Goal: Transaction & Acquisition: Book appointment/travel/reservation

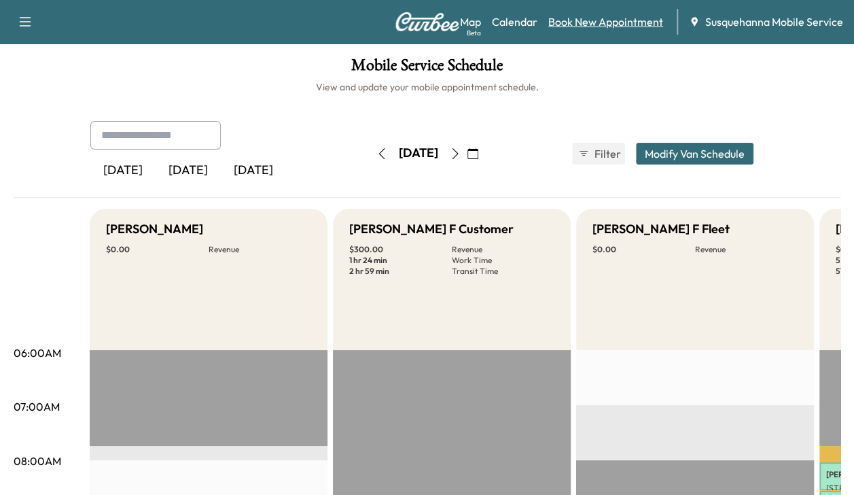
click at [632, 27] on link "Book New Appointment" at bounding box center [606, 22] width 115 height 16
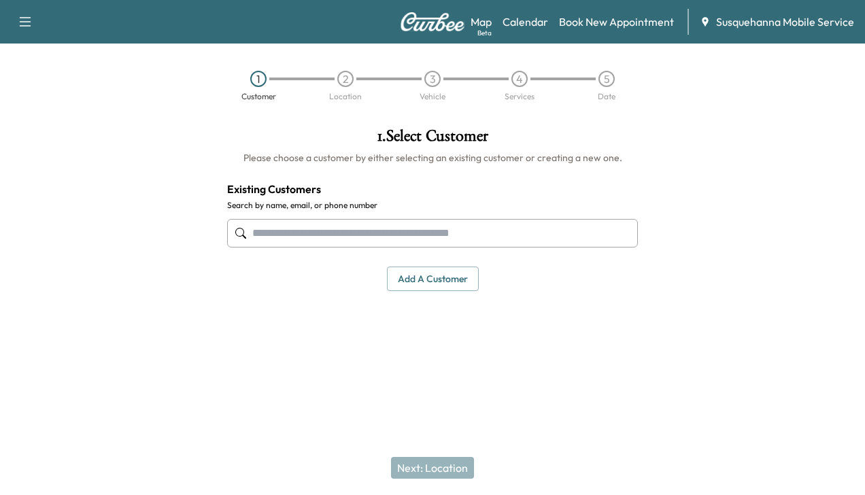
click at [534, 222] on input "text" at bounding box center [432, 233] width 411 height 29
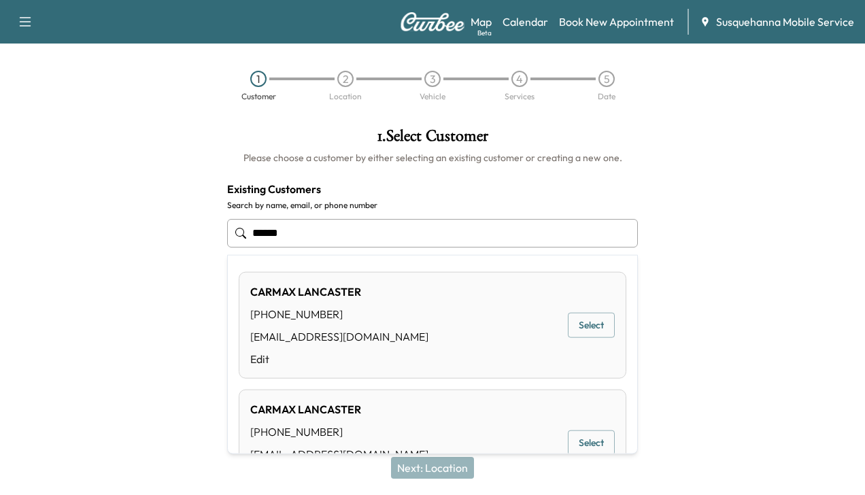
click at [580, 323] on button "Select" at bounding box center [591, 325] width 47 height 25
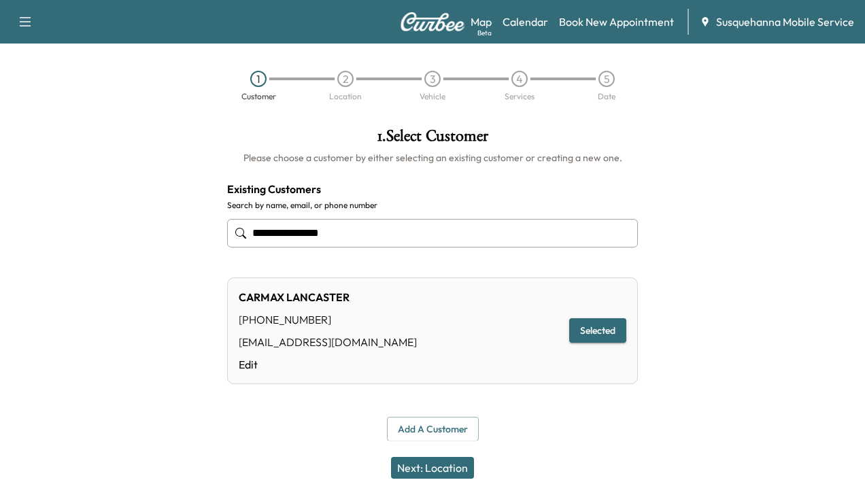
type input "**********"
click at [442, 472] on button "Next: Location" at bounding box center [432, 468] width 83 height 22
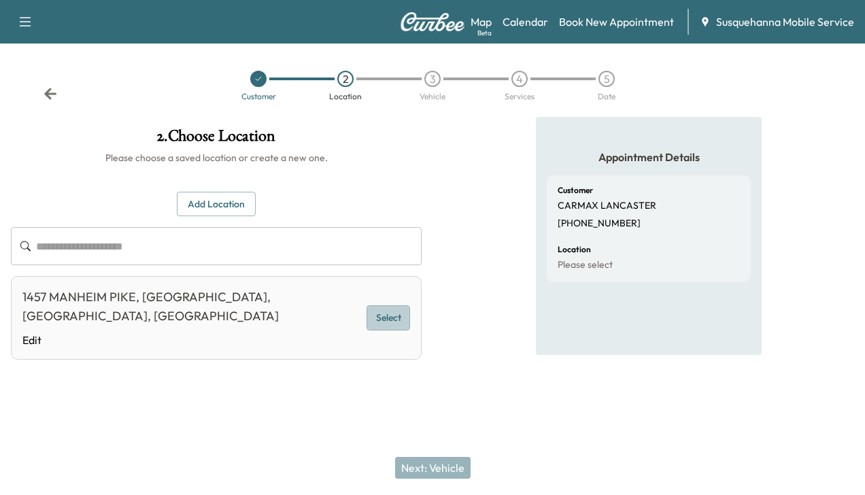
click at [399, 306] on button "Select" at bounding box center [388, 317] width 44 height 25
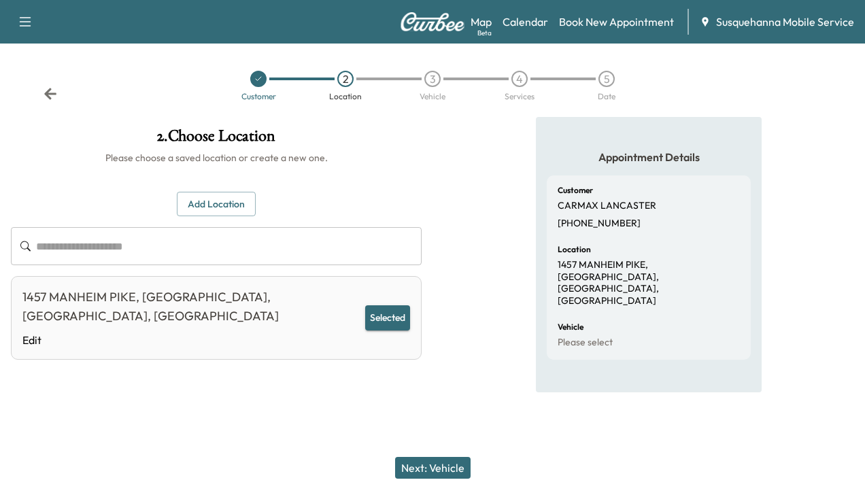
click at [443, 460] on button "Next: Vehicle" at bounding box center [432, 468] width 75 height 22
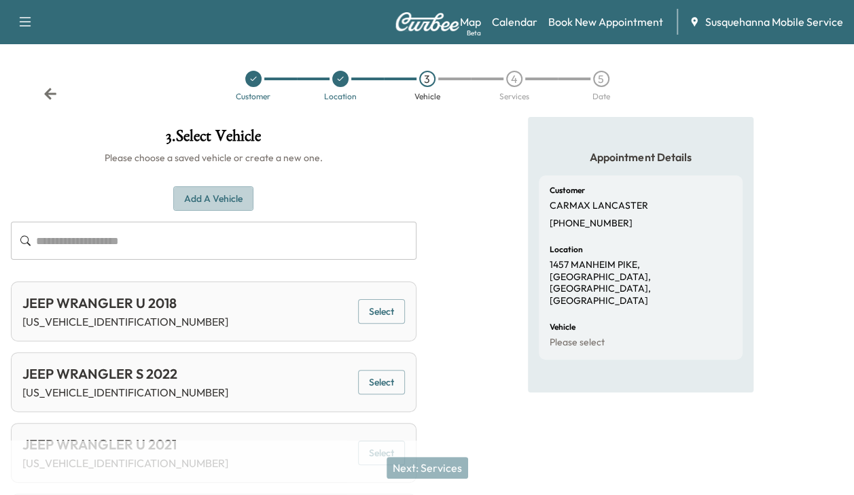
click at [234, 198] on button "Add a Vehicle" at bounding box center [213, 198] width 80 height 25
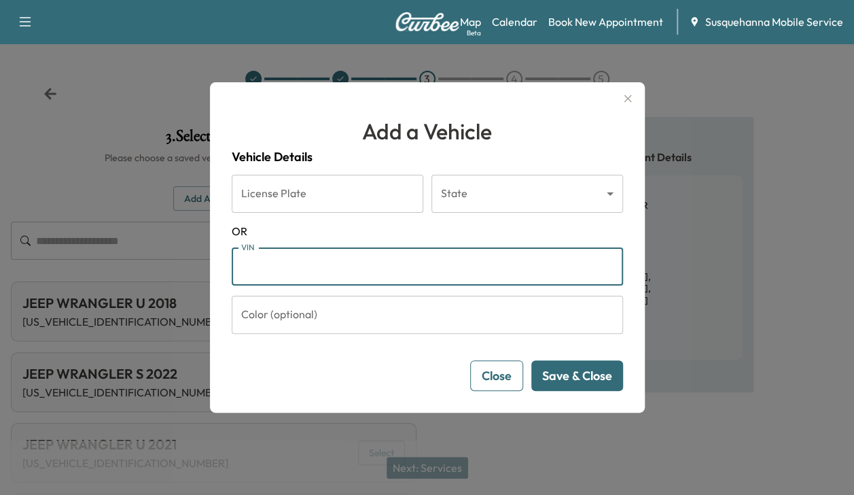
click at [253, 277] on input "VIN" at bounding box center [428, 266] width 392 height 38
type input "**********"
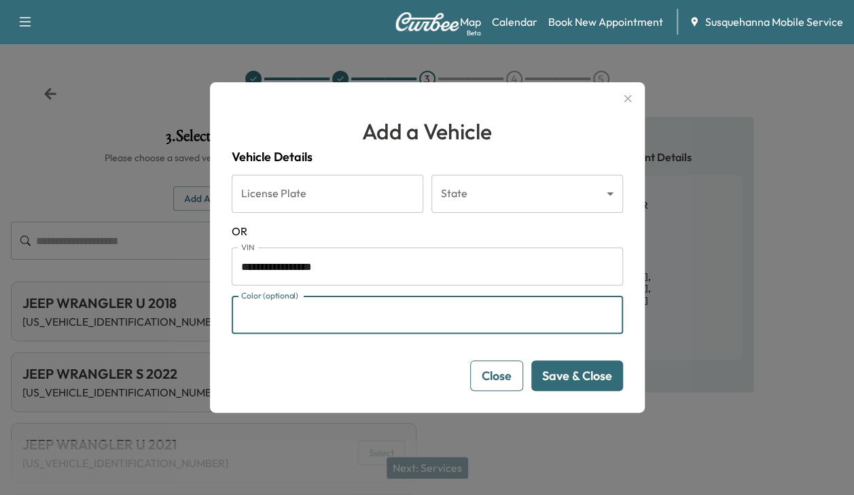
click at [280, 326] on input "Color (optional)" at bounding box center [428, 315] width 392 height 38
type input "*****"
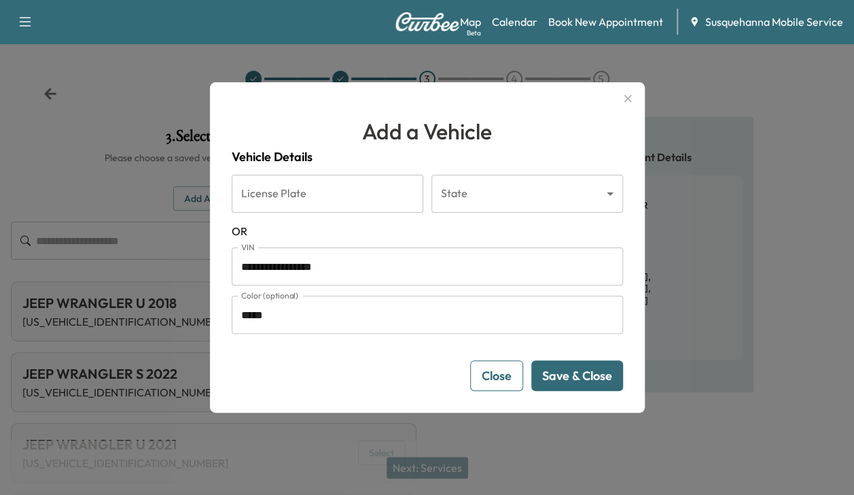
click at [572, 371] on button "Save & Close" at bounding box center [578, 375] width 92 height 31
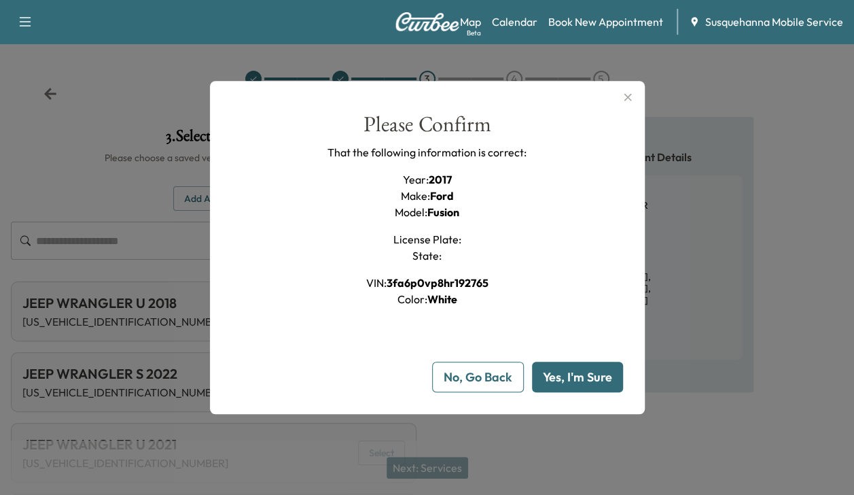
click at [572, 371] on button "Yes, I'm Sure" at bounding box center [577, 377] width 91 height 31
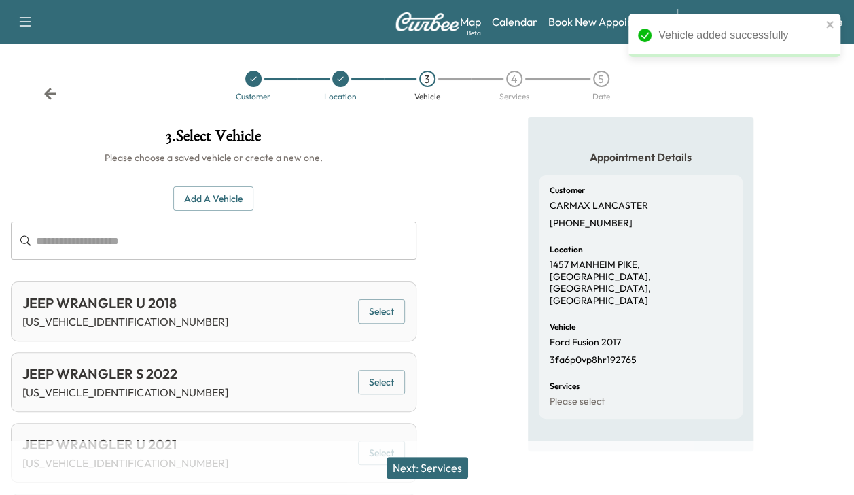
click at [437, 462] on button "Next: Services" at bounding box center [428, 468] width 82 height 22
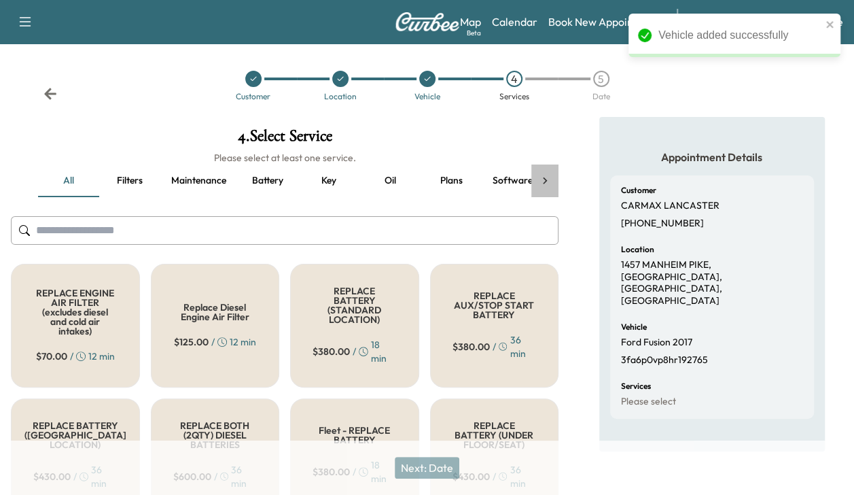
click at [548, 177] on icon at bounding box center [545, 181] width 14 height 14
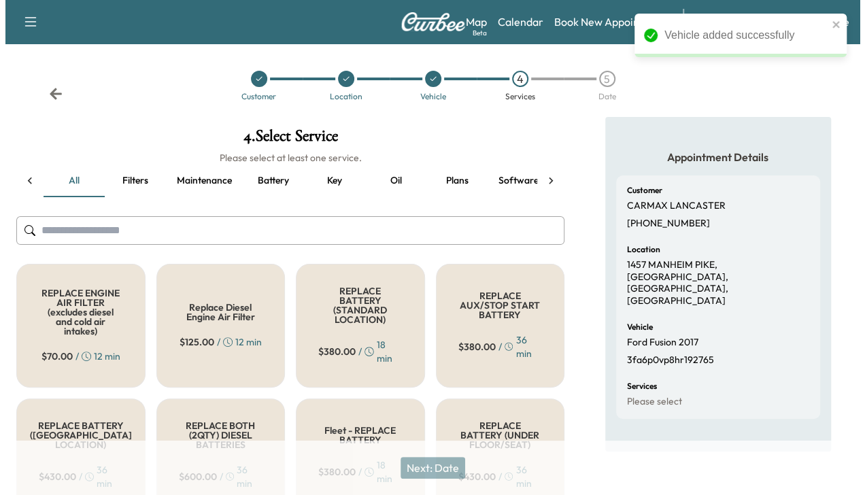
scroll to position [0, 234]
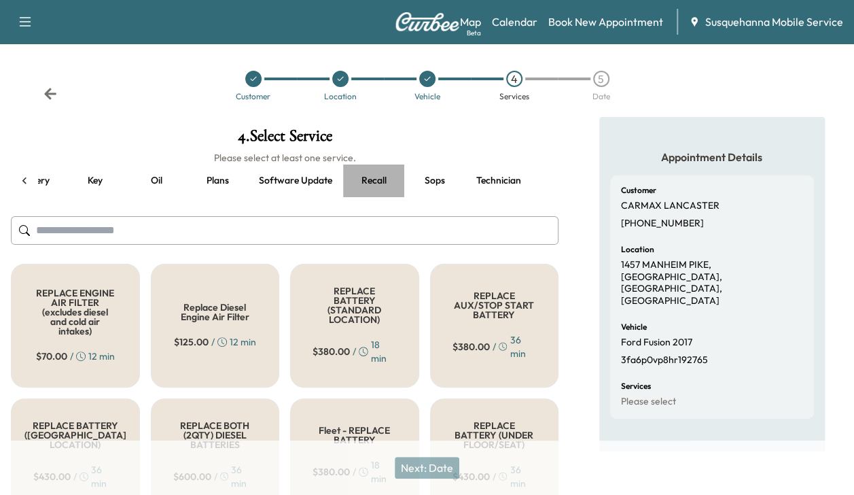
click at [375, 178] on button "Recall" at bounding box center [373, 180] width 61 height 33
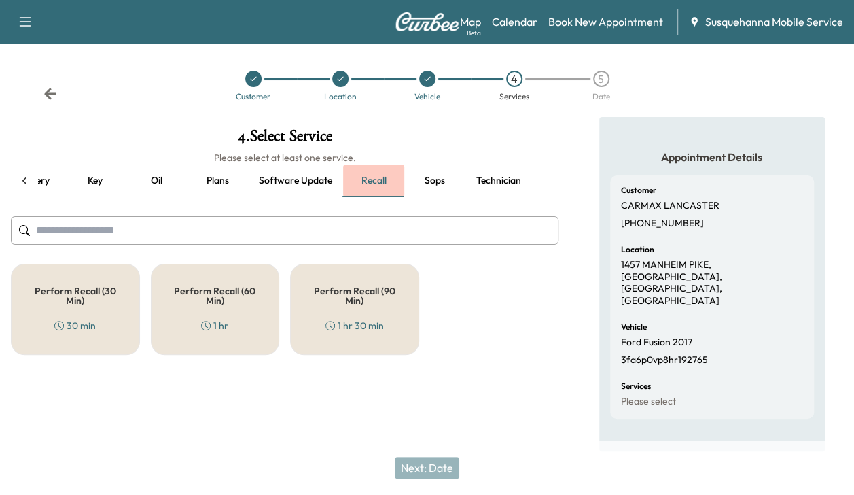
scroll to position [0, 227]
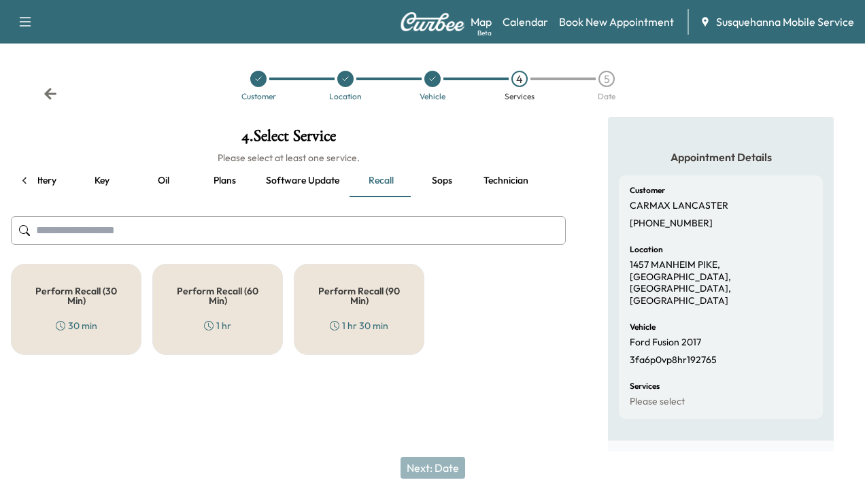
click at [105, 287] on h5 "Perform Recall (30 Min)" at bounding box center [76, 295] width 86 height 19
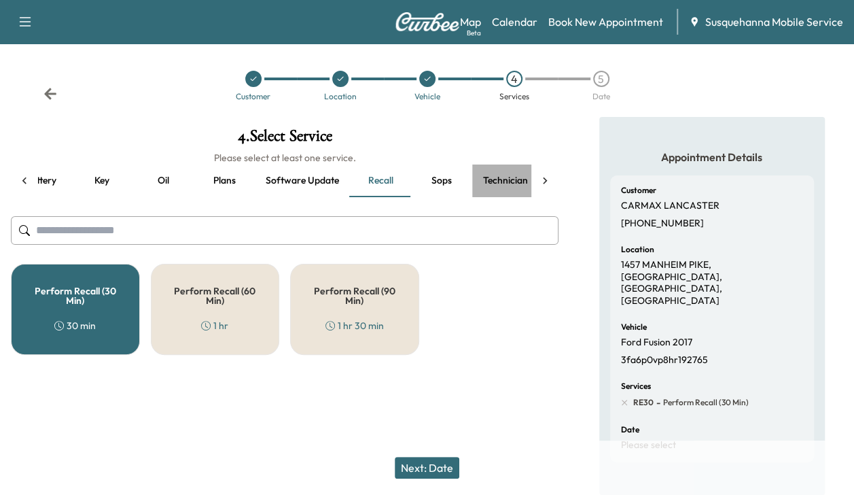
click at [514, 179] on button "Technician" at bounding box center [505, 180] width 67 height 33
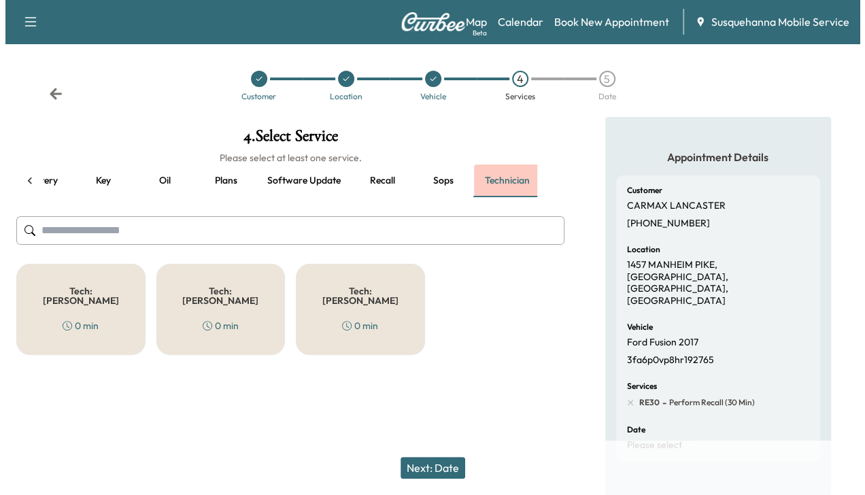
scroll to position [0, 234]
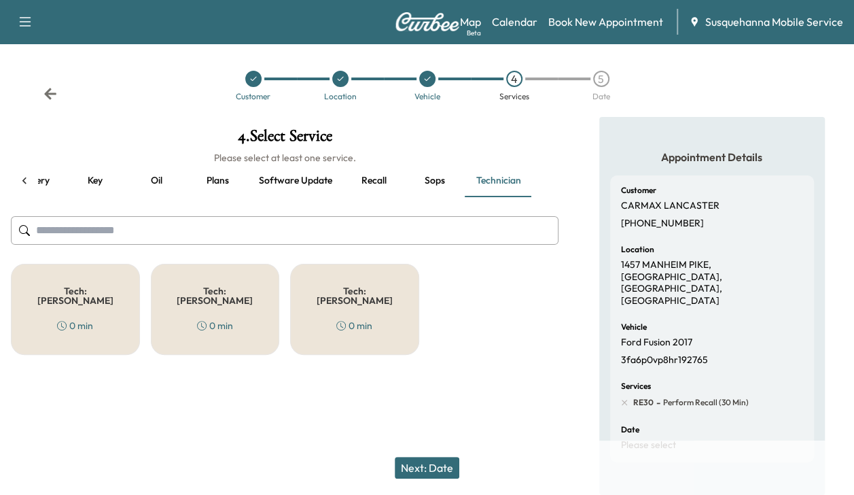
click at [403, 295] on div "Tech: [PERSON_NAME] 0 min" at bounding box center [354, 309] width 129 height 91
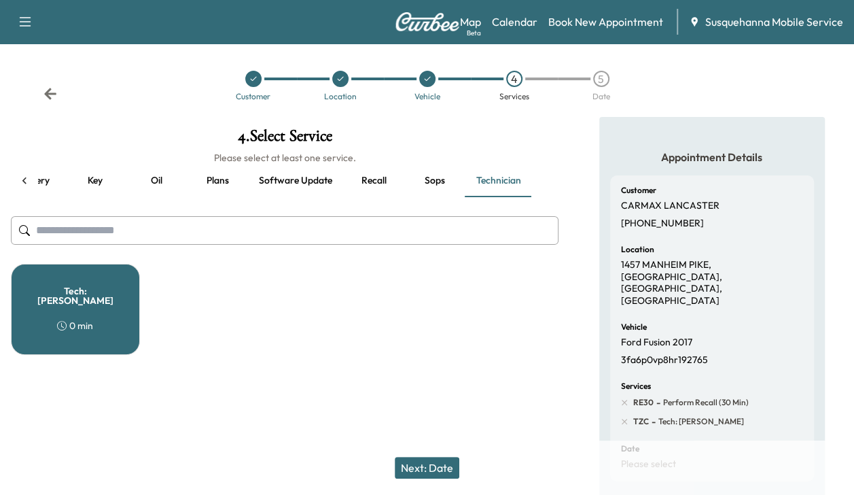
click at [417, 464] on button "Next: Date" at bounding box center [427, 468] width 65 height 22
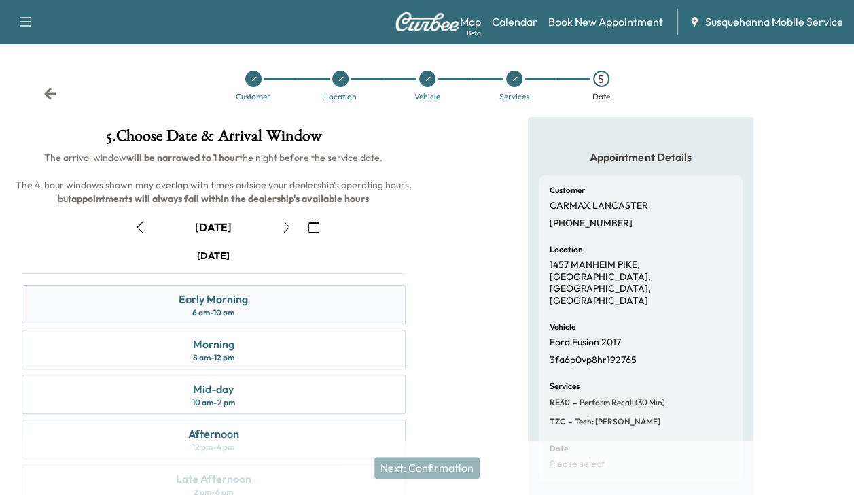
click at [289, 305] on div "Early Morning 6 am - 10 am" at bounding box center [214, 304] width 384 height 39
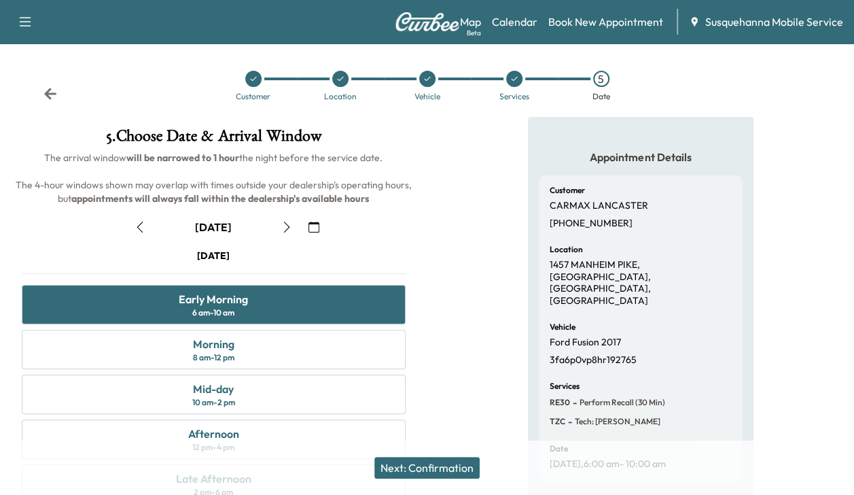
click at [402, 461] on button "Next: Confirmation" at bounding box center [427, 468] width 105 height 22
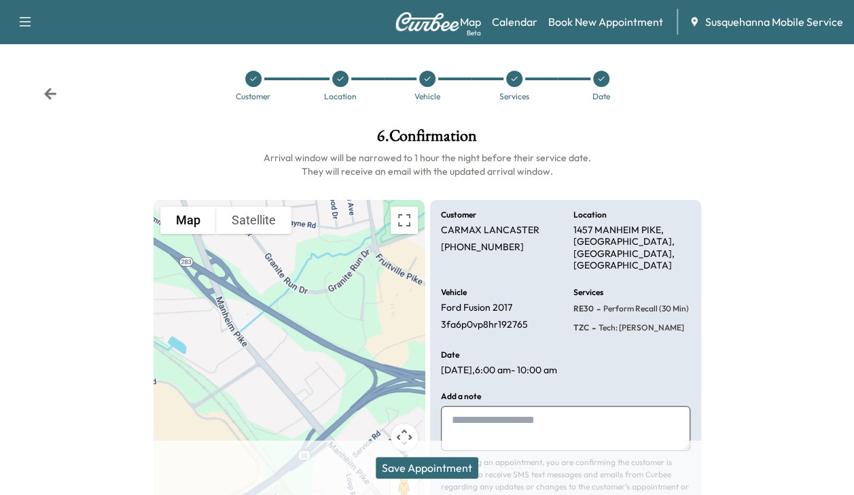
click at [402, 461] on button "Save Appointment" at bounding box center [427, 468] width 103 height 22
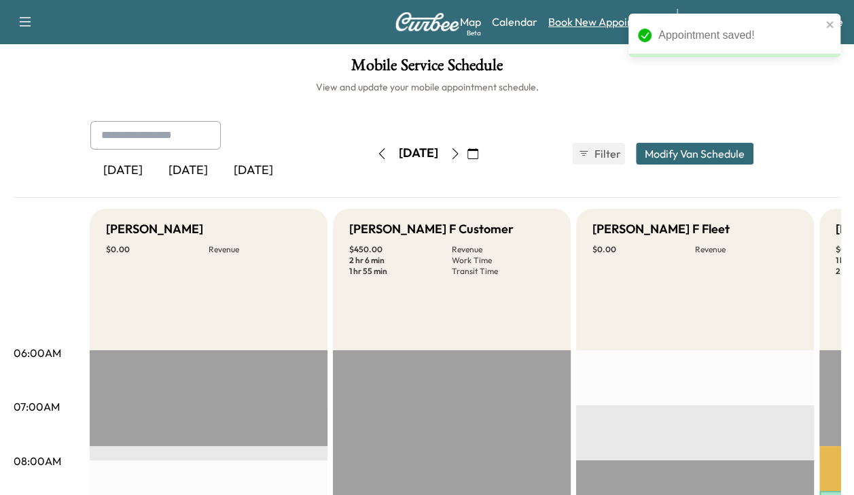
click at [586, 24] on link "Book New Appointment" at bounding box center [606, 22] width 115 height 16
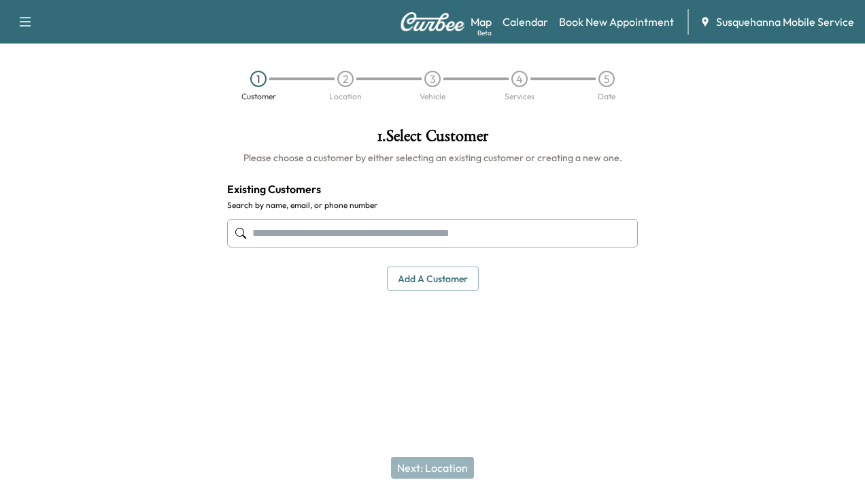
click at [438, 228] on input "text" at bounding box center [432, 233] width 411 height 29
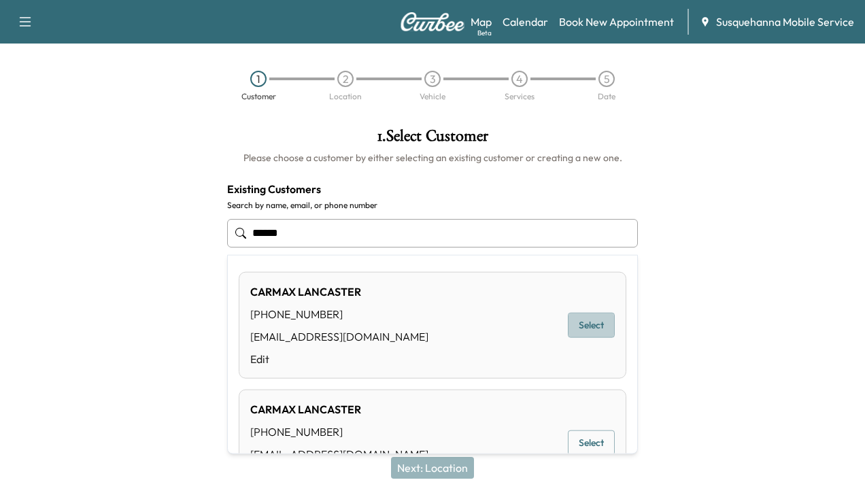
click at [568, 319] on button "Select" at bounding box center [591, 325] width 47 height 25
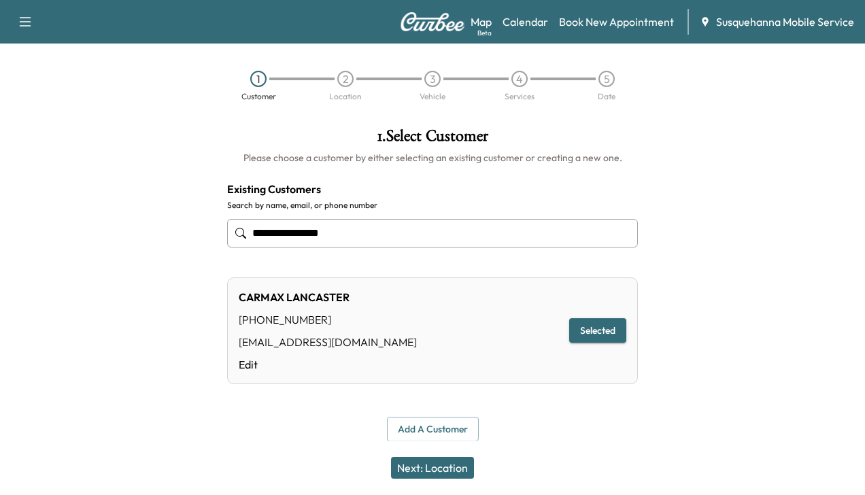
type input "**********"
click at [445, 466] on button "Next: Location" at bounding box center [432, 468] width 83 height 22
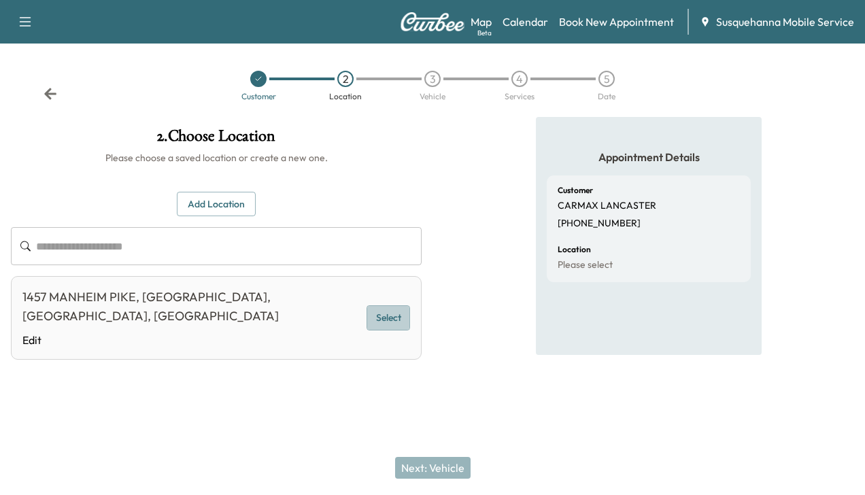
click at [383, 314] on button "Select" at bounding box center [388, 317] width 44 height 25
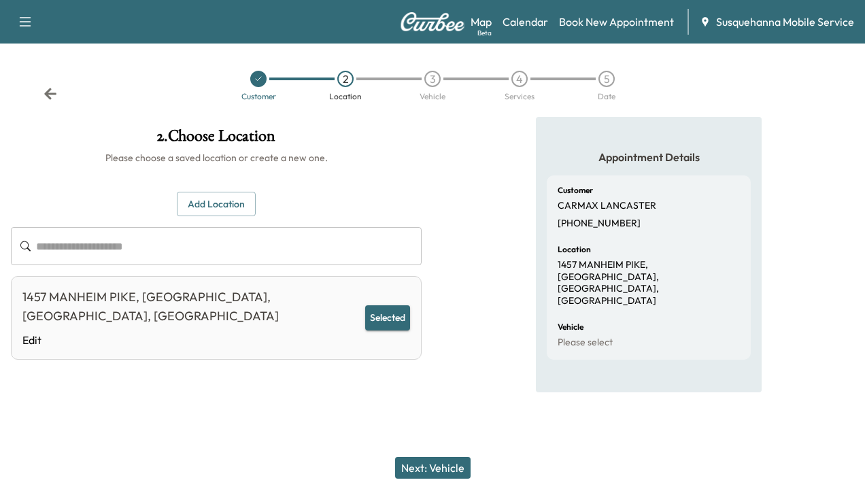
click at [443, 470] on button "Next: Vehicle" at bounding box center [432, 468] width 75 height 22
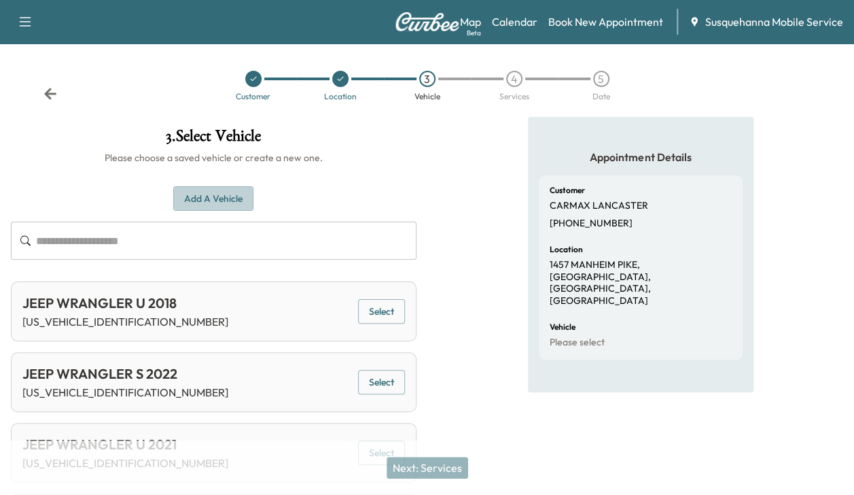
click at [189, 198] on button "Add a Vehicle" at bounding box center [213, 198] width 80 height 25
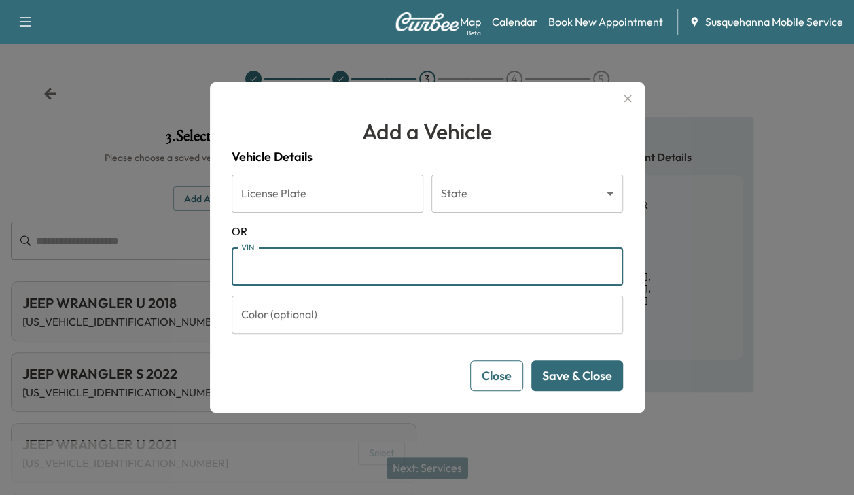
click at [258, 267] on input "VIN" at bounding box center [428, 266] width 392 height 38
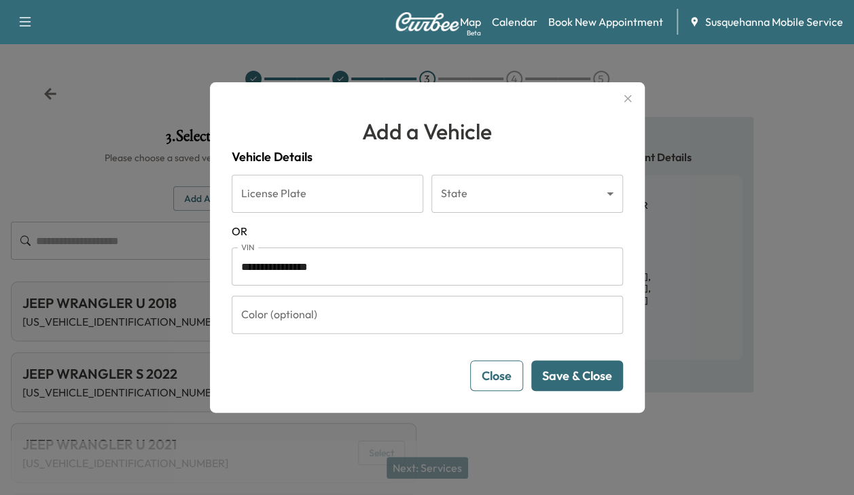
click at [559, 364] on button "Save & Close" at bounding box center [578, 375] width 92 height 31
click at [574, 384] on button "Save & Close" at bounding box center [578, 375] width 92 height 31
click at [262, 270] on input "**********" at bounding box center [428, 266] width 392 height 38
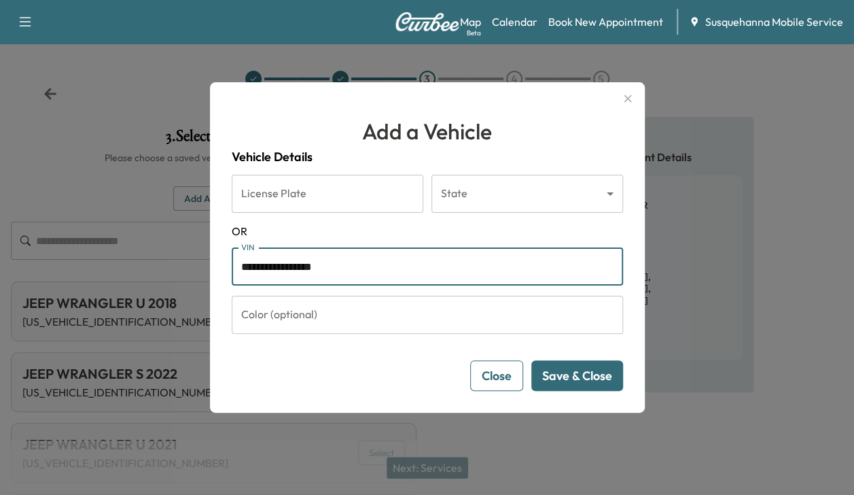
type input "**********"
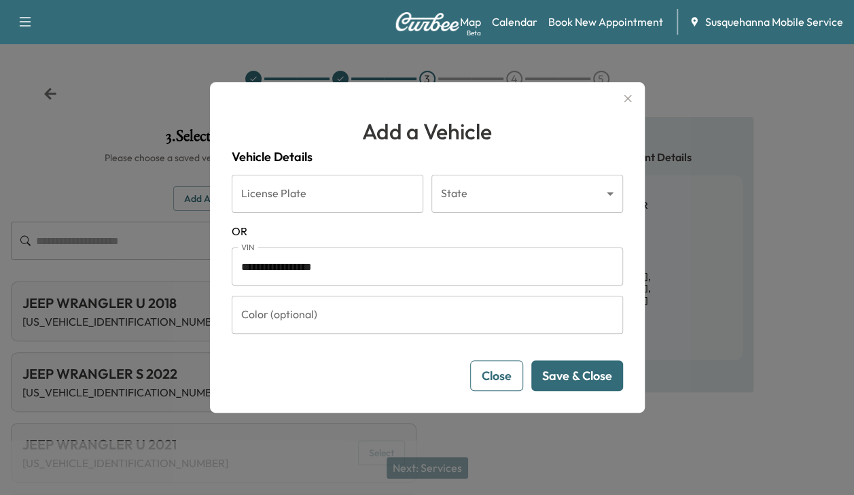
click at [587, 381] on button "Save & Close" at bounding box center [578, 375] width 92 height 31
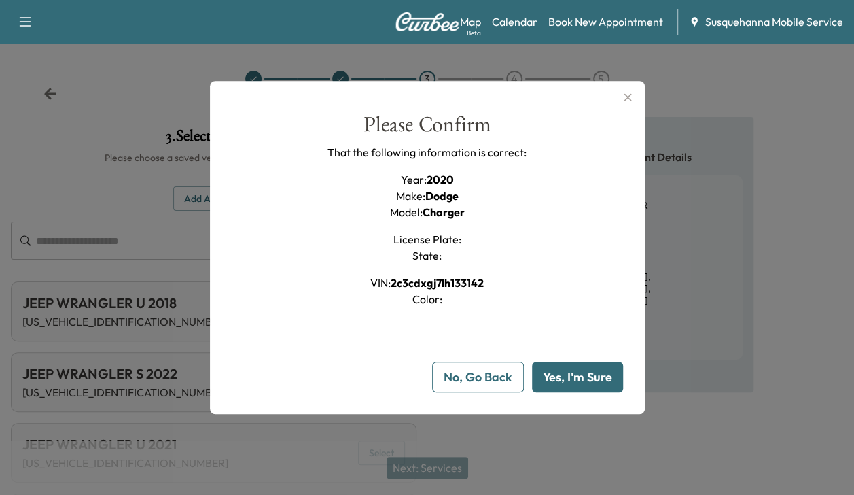
click at [587, 381] on button "Yes, I'm Sure" at bounding box center [577, 377] width 91 height 31
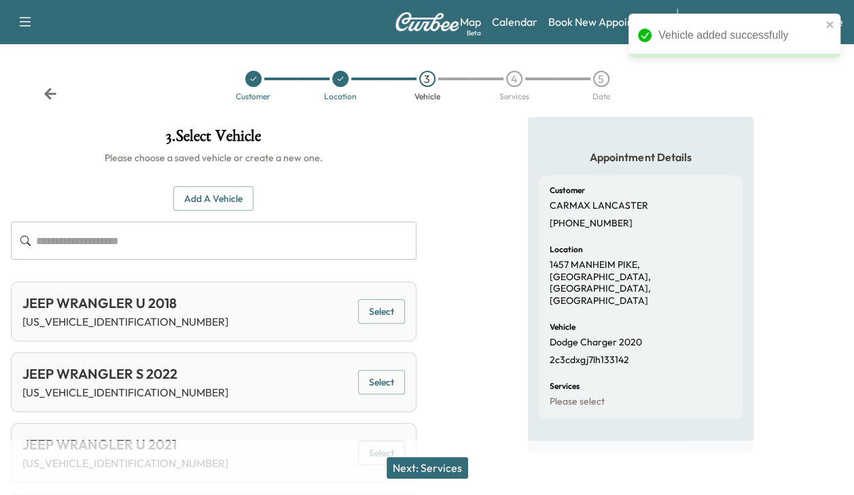
click at [465, 471] on button "Next: Services" at bounding box center [428, 468] width 82 height 22
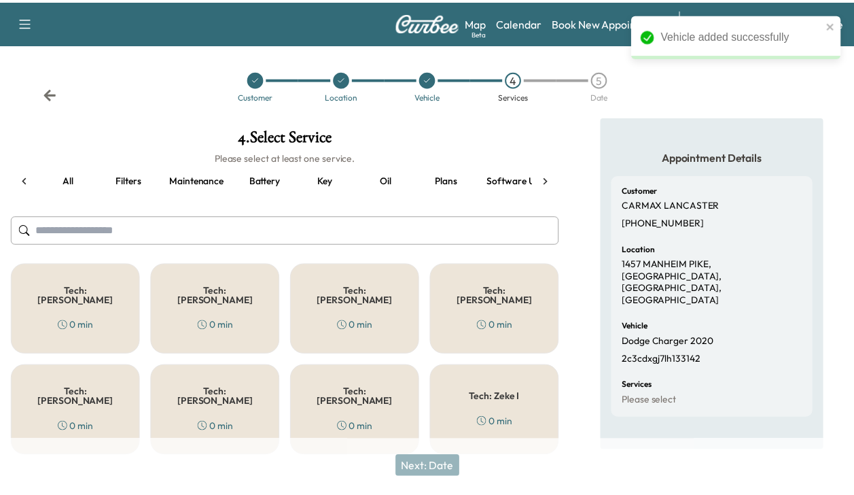
scroll to position [0, 173]
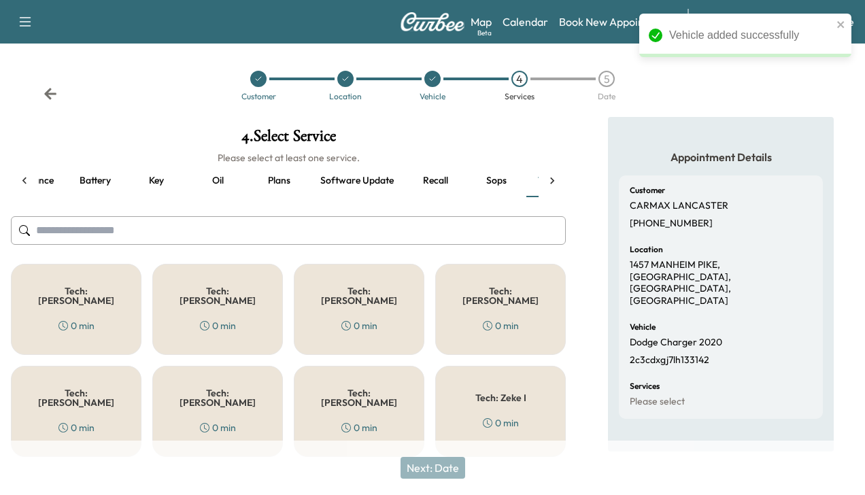
click at [367, 295] on div "Tech: Colton M 0 min" at bounding box center [359, 309] width 131 height 91
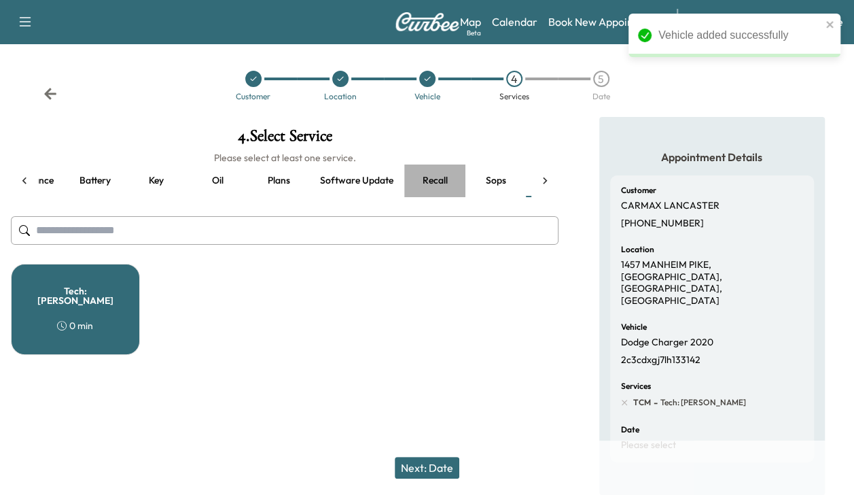
click at [434, 181] on button "Recall" at bounding box center [434, 180] width 61 height 33
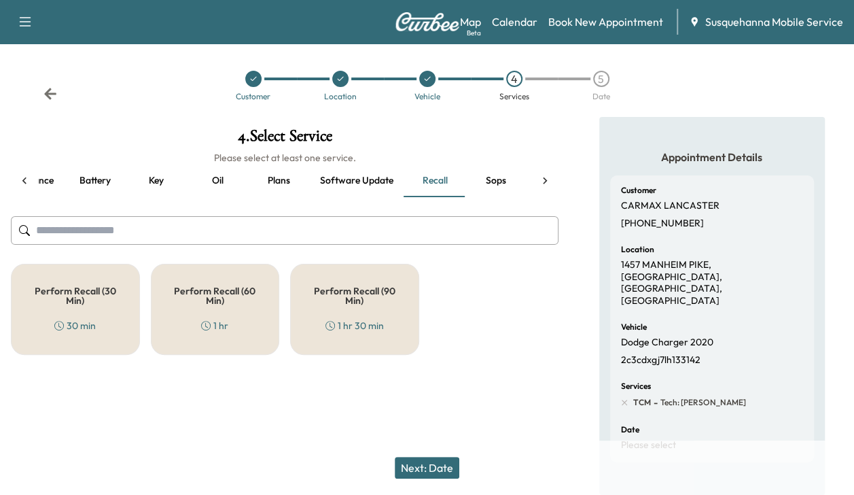
click at [251, 286] on h5 "Perform Recall (60 Min)" at bounding box center [215, 295] width 84 height 19
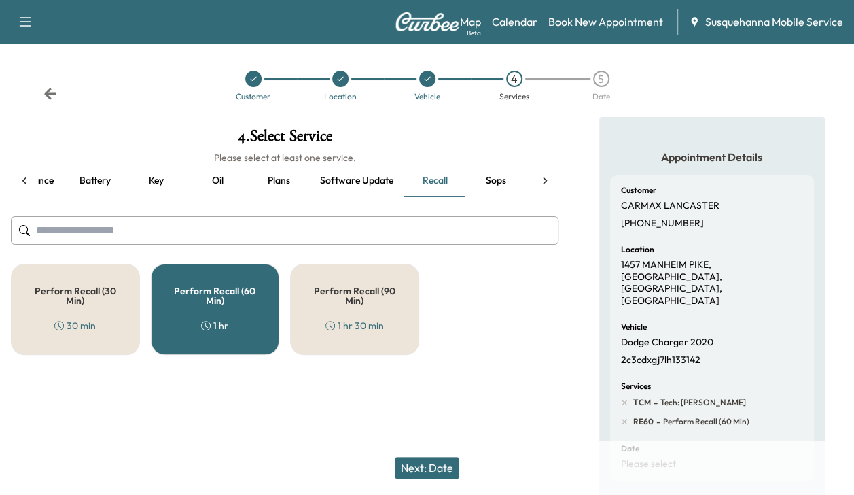
click at [421, 462] on button "Next: Date" at bounding box center [427, 468] width 65 height 22
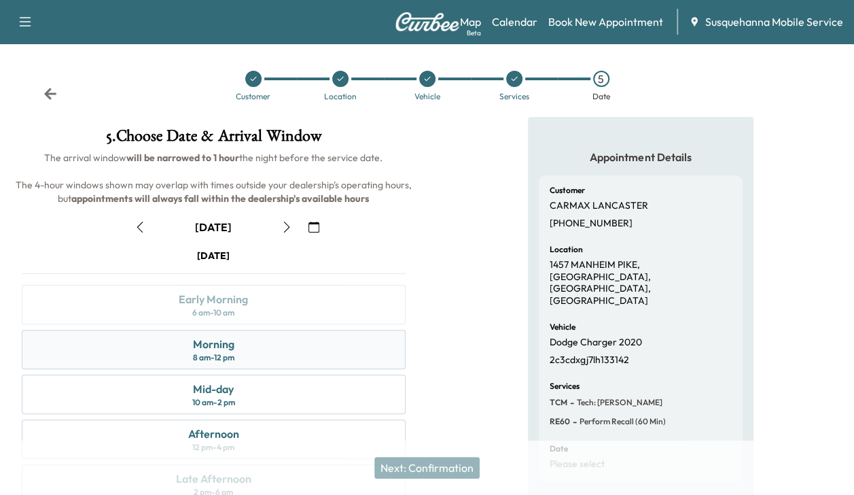
click at [306, 343] on div "Morning 8 am - 12 pm" at bounding box center [214, 349] width 384 height 39
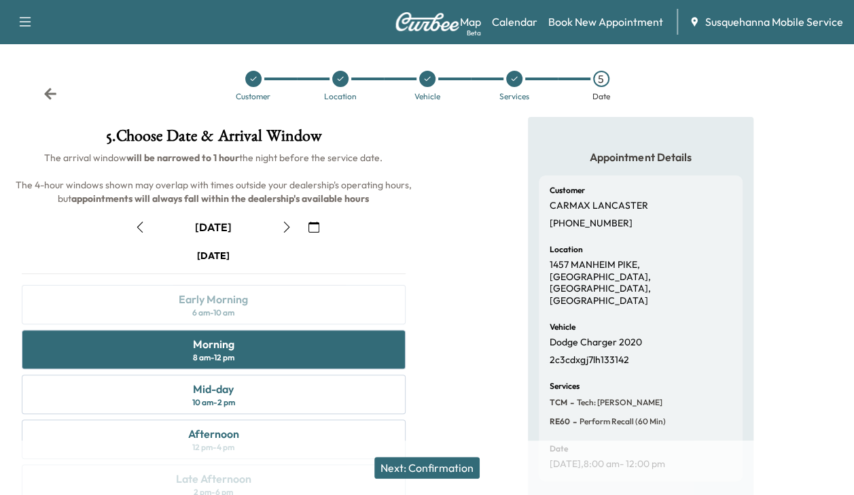
click at [455, 473] on button "Next: Confirmation" at bounding box center [427, 468] width 105 height 22
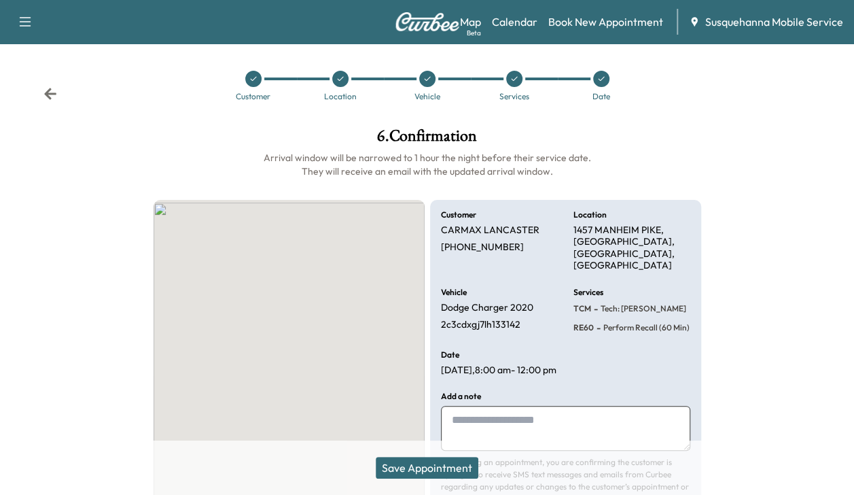
click at [455, 473] on button "Save Appointment" at bounding box center [427, 468] width 103 height 22
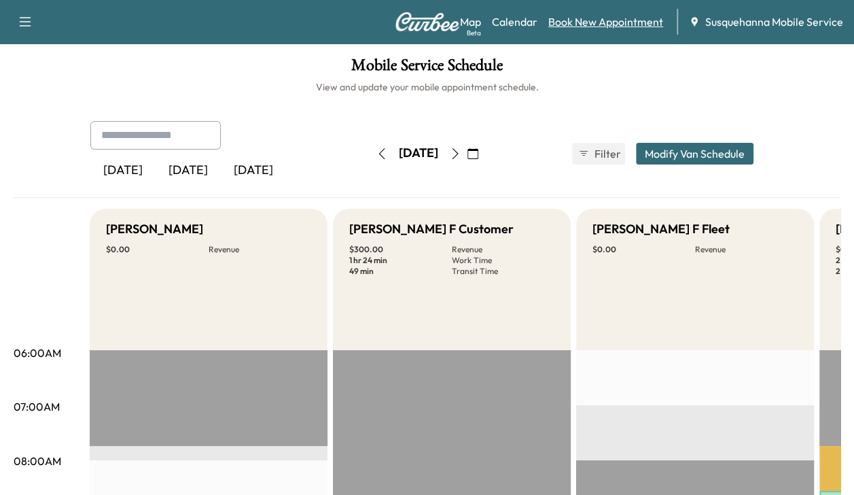
click at [627, 27] on link "Book New Appointment" at bounding box center [606, 22] width 115 height 16
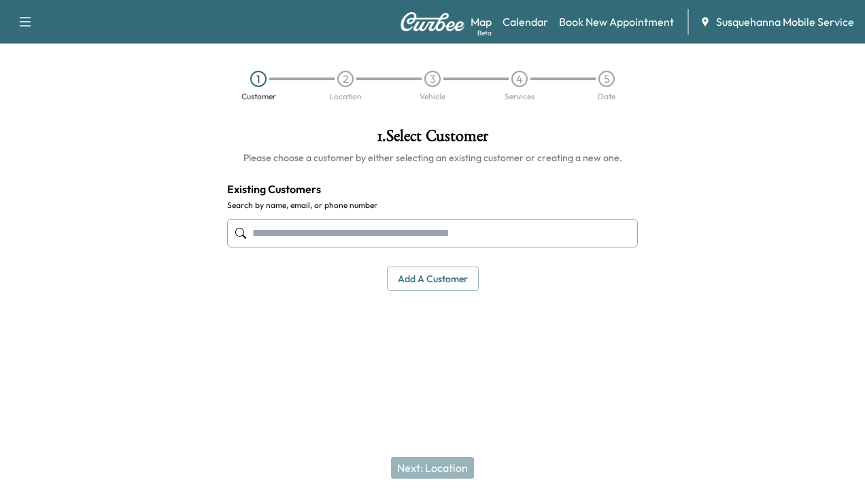
click at [433, 229] on input "text" at bounding box center [432, 233] width 411 height 29
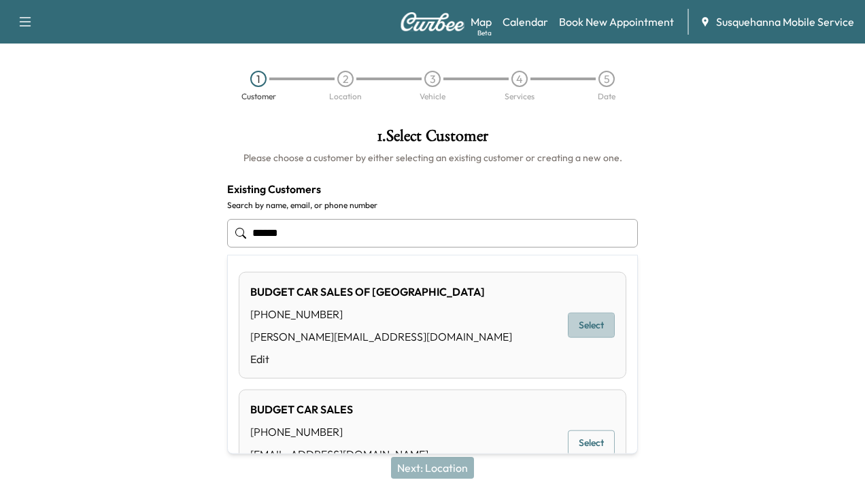
click at [572, 321] on button "Select" at bounding box center [591, 325] width 47 height 25
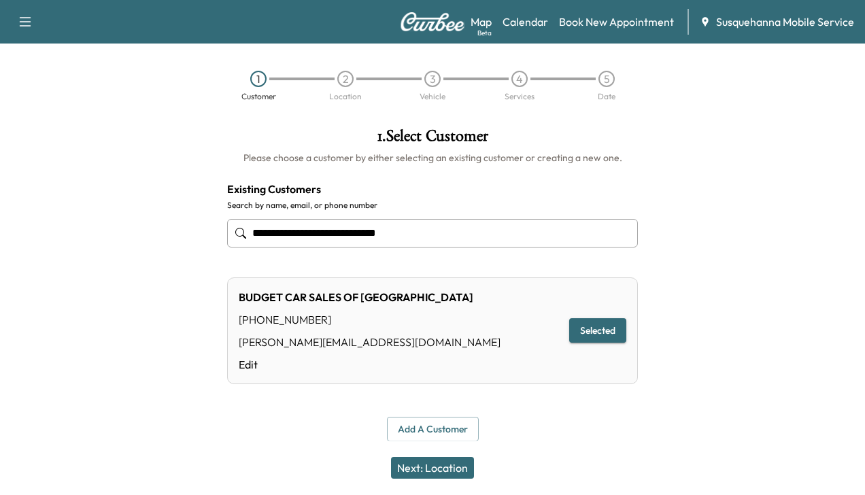
type input "**********"
click at [444, 462] on button "Next: Location" at bounding box center [432, 468] width 83 height 22
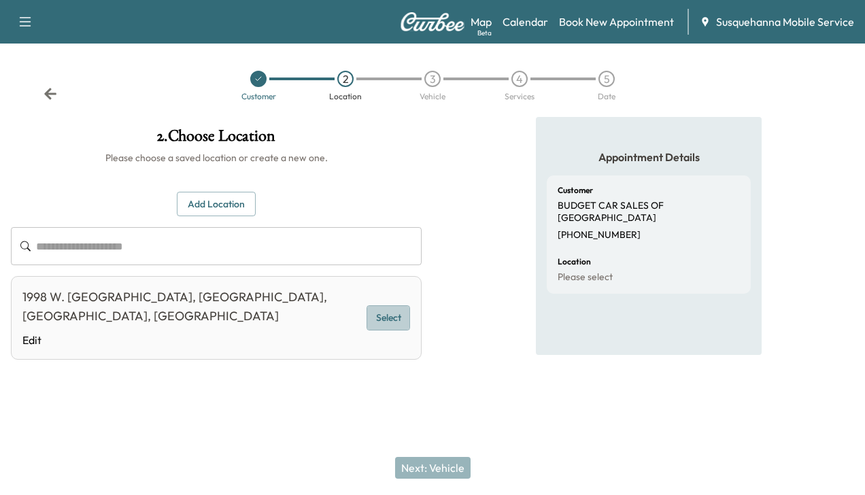
click at [370, 305] on button "Select" at bounding box center [388, 317] width 44 height 25
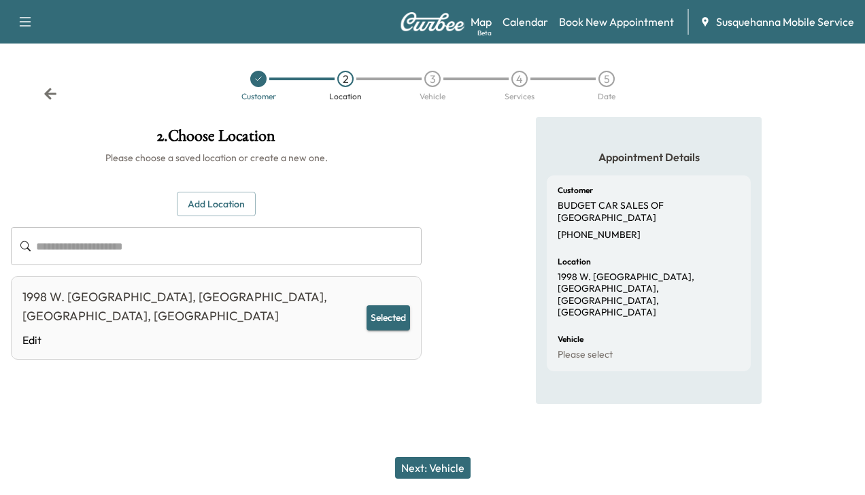
click at [409, 466] on button "Next: Vehicle" at bounding box center [432, 468] width 75 height 22
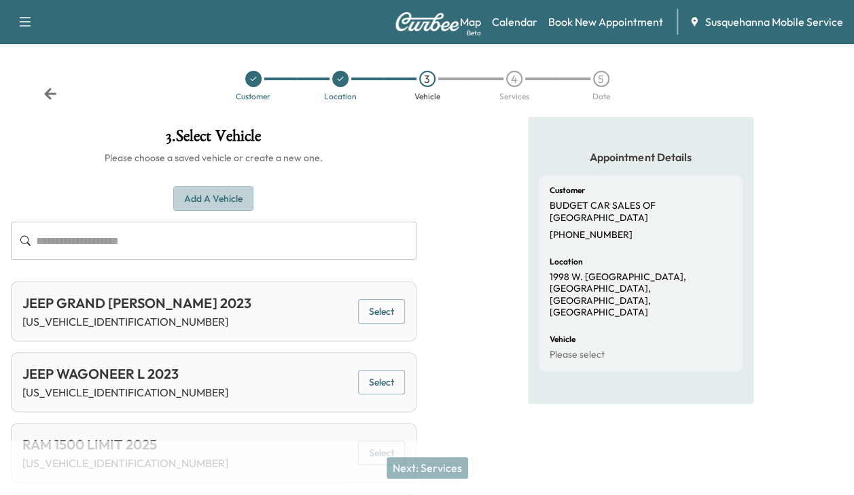
click at [233, 198] on button "Add a Vehicle" at bounding box center [213, 198] width 80 height 25
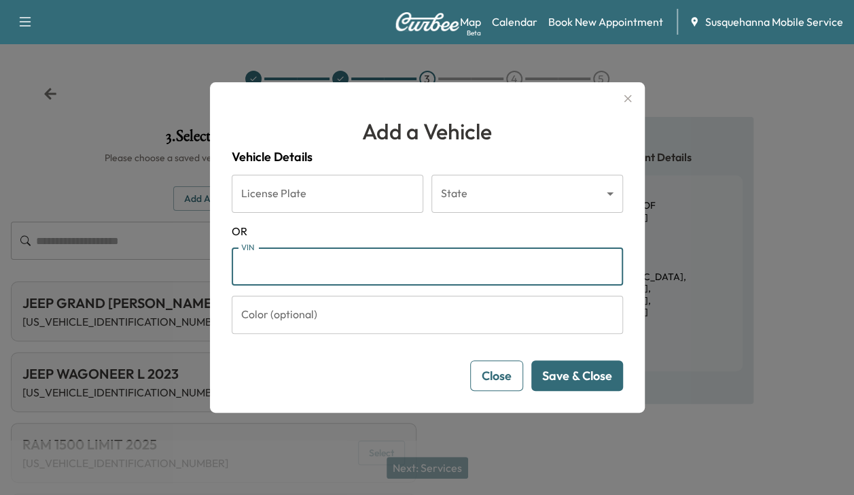
click at [261, 266] on input "VIN" at bounding box center [428, 266] width 392 height 38
type input "**********"
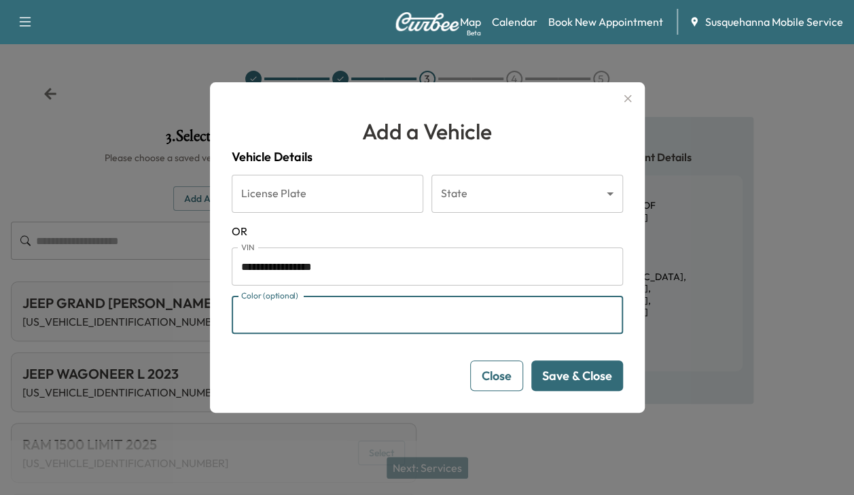
click at [292, 326] on input "Color (optional)" at bounding box center [428, 315] width 392 height 38
type input "*****"
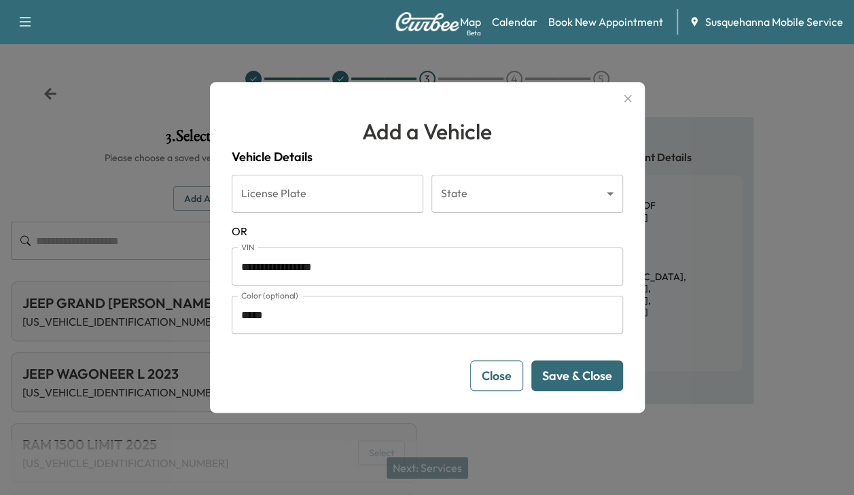
click at [570, 372] on button "Save & Close" at bounding box center [578, 375] width 92 height 31
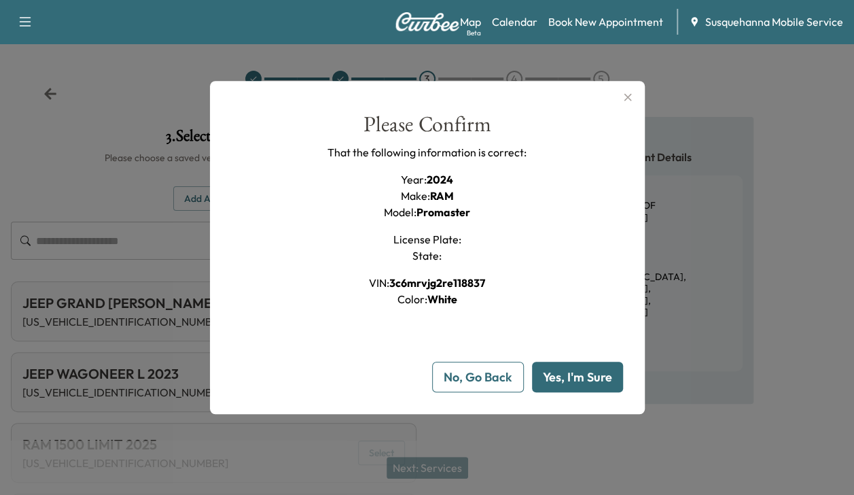
click at [570, 372] on button "Yes, I'm Sure" at bounding box center [577, 377] width 91 height 31
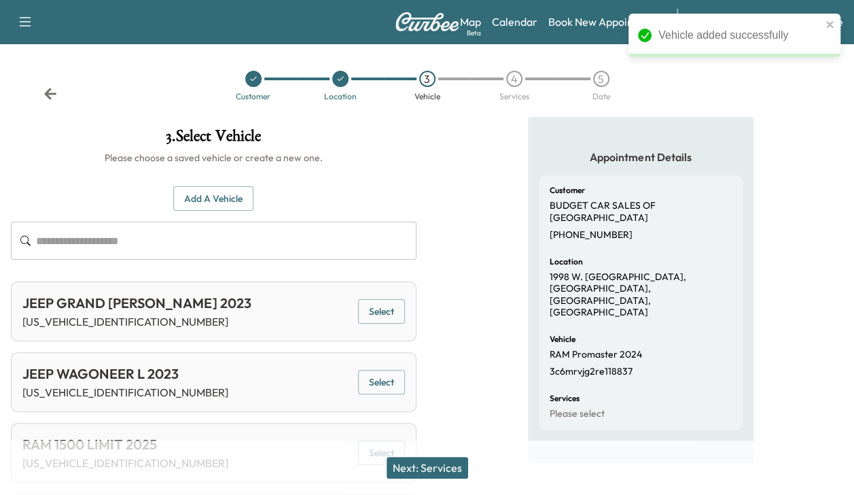
click at [439, 464] on button "Next: Services" at bounding box center [428, 468] width 82 height 22
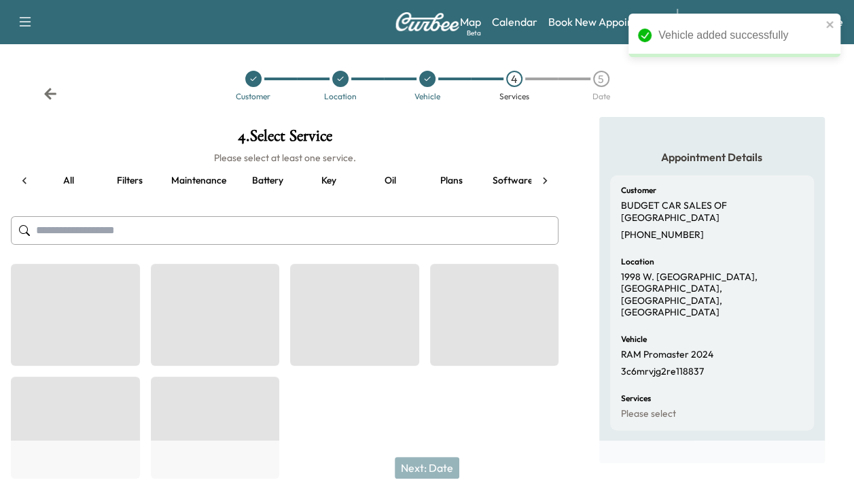
scroll to position [0, 52]
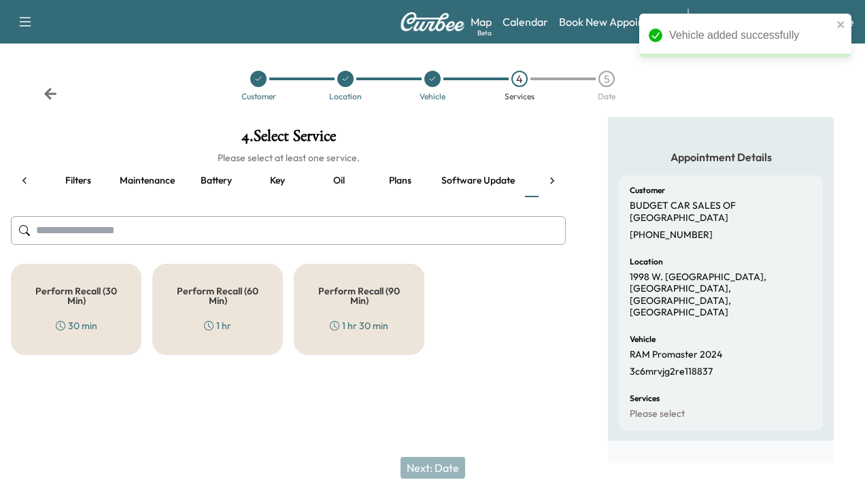
click at [101, 306] on div "Perform Recall (30 Min) 30 min" at bounding box center [76, 309] width 131 height 91
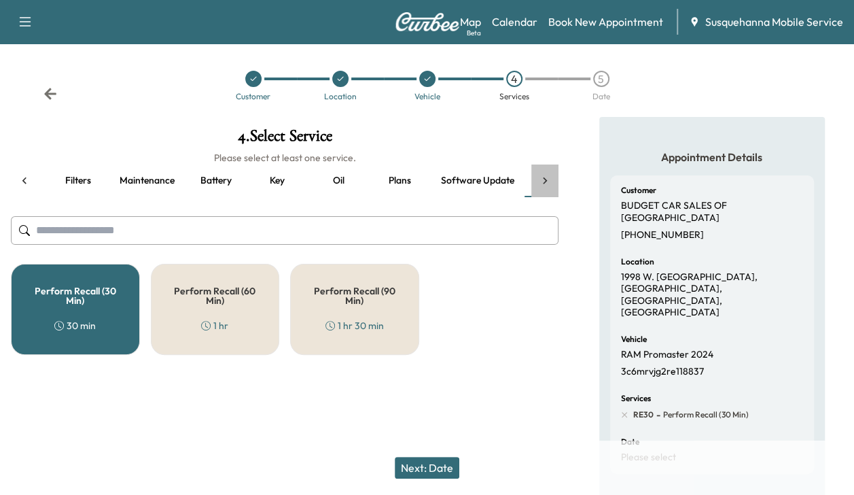
click at [548, 181] on icon at bounding box center [545, 181] width 14 height 14
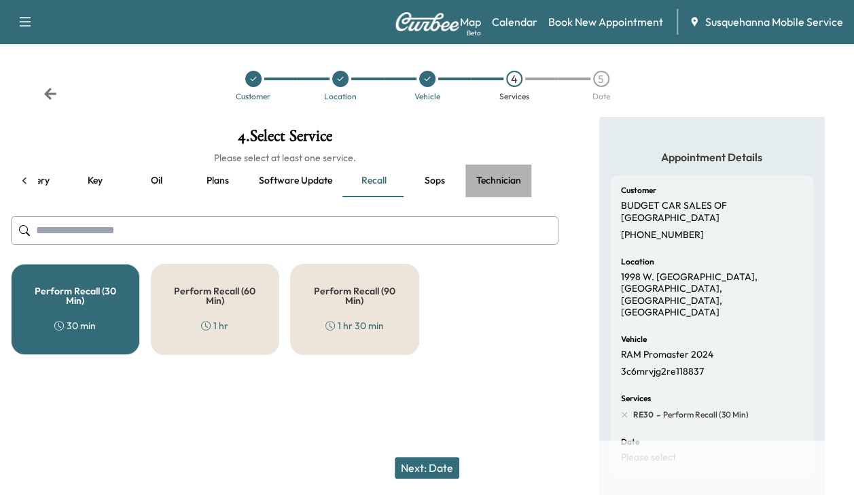
click at [491, 183] on button "Technician" at bounding box center [499, 180] width 67 height 33
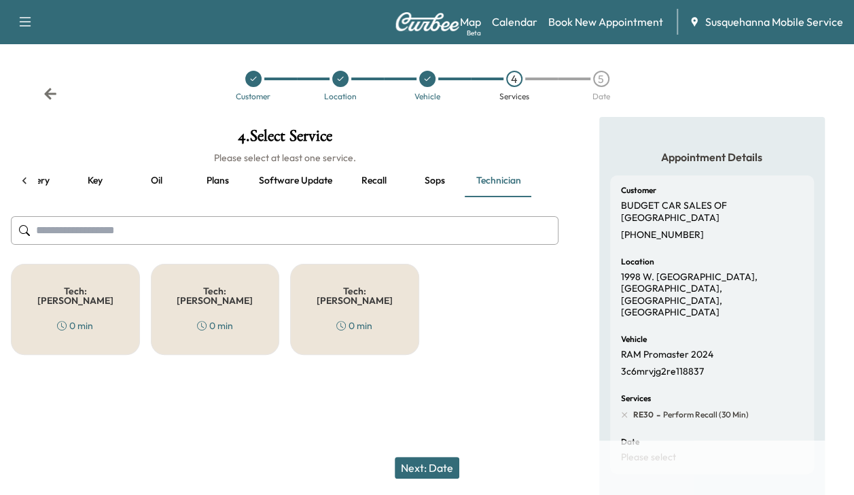
click at [113, 294] on div "Tech: Colton M 0 min" at bounding box center [75, 309] width 129 height 91
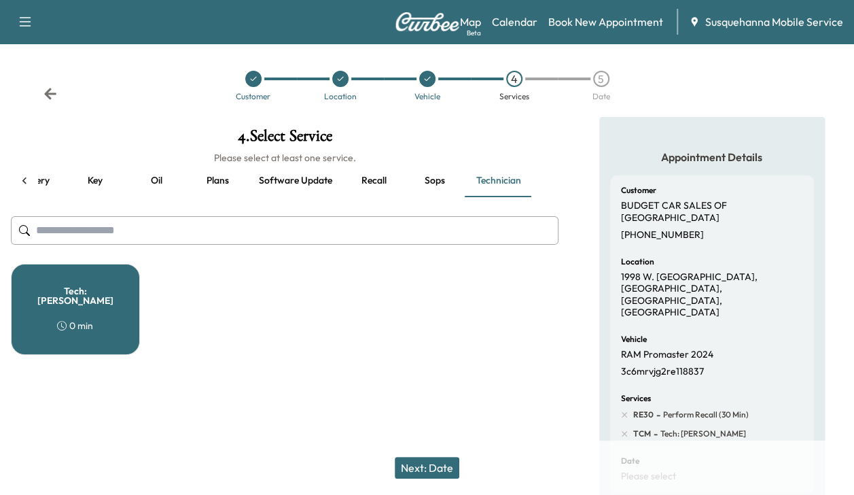
click at [432, 462] on button "Next: Date" at bounding box center [427, 468] width 65 height 22
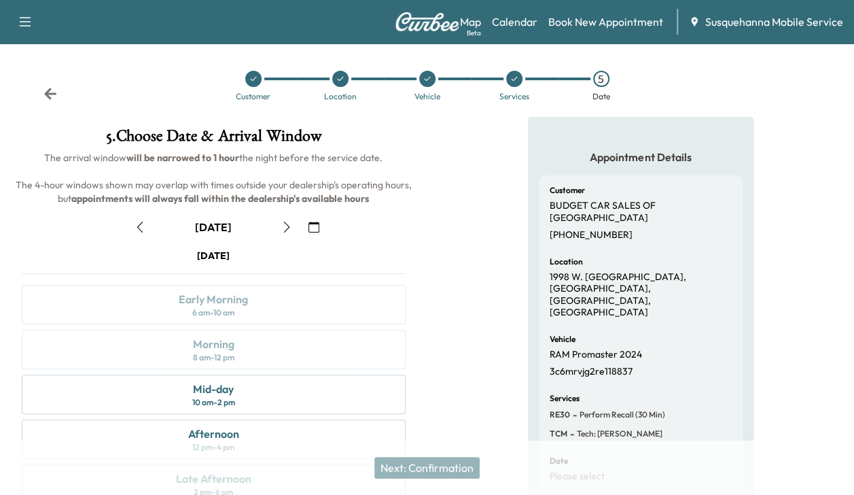
click at [288, 228] on icon "button" at bounding box center [287, 227] width 6 height 11
click at [249, 296] on div "Early Morning 6 am - 10 am" at bounding box center [214, 304] width 384 height 39
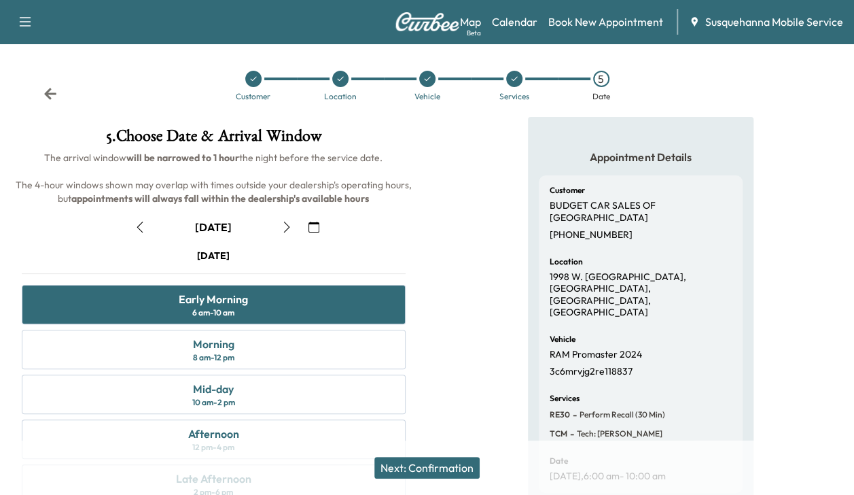
click at [426, 461] on button "Next: Confirmation" at bounding box center [427, 468] width 105 height 22
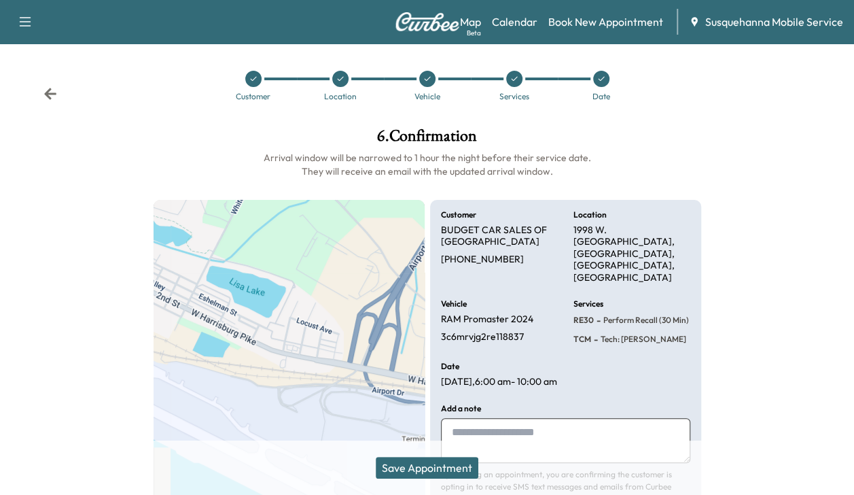
click at [426, 461] on button "Save Appointment" at bounding box center [427, 468] width 103 height 22
